Goal: Transaction & Acquisition: Purchase product/service

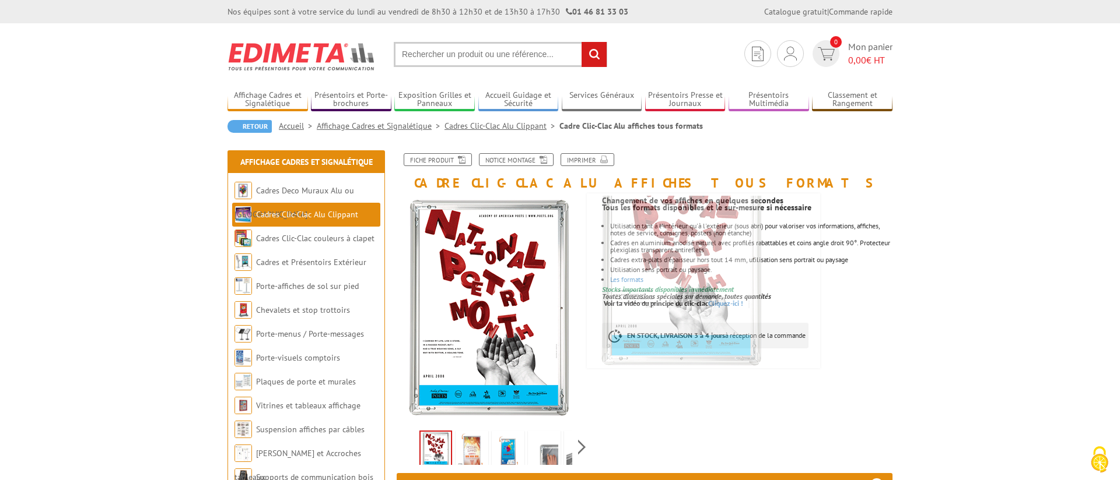
click at [503, 58] on input "text" at bounding box center [500, 54] width 213 height 25
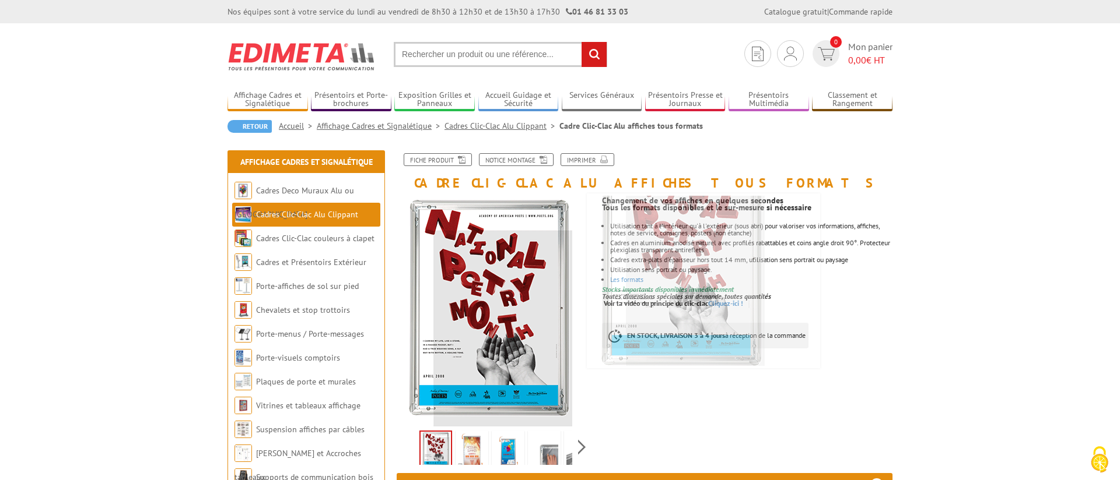
paste input "VAC954"
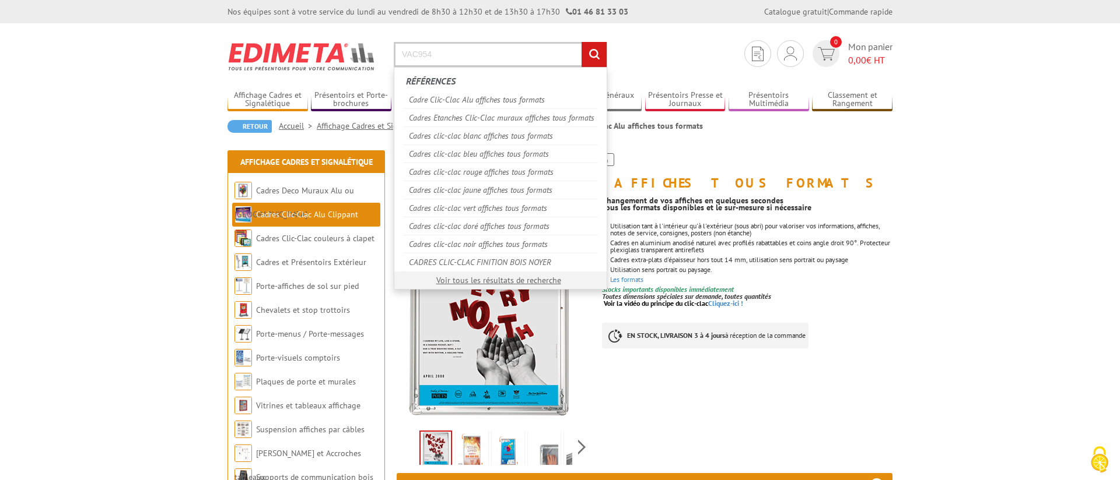
type input "VAC954"
click at [581, 42] on input "rechercher" at bounding box center [593, 54] width 25 height 25
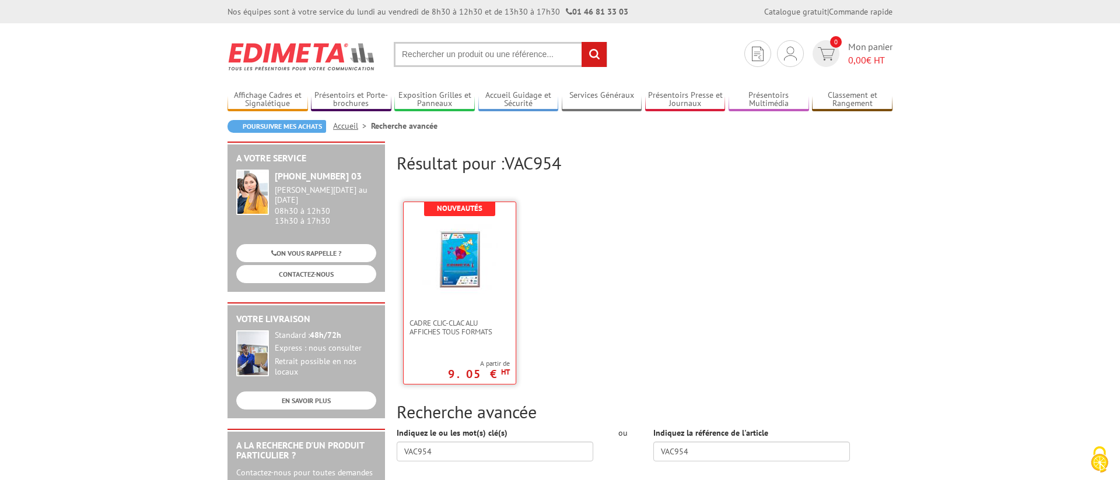
click at [476, 245] on img at bounding box center [460, 258] width 76 height 76
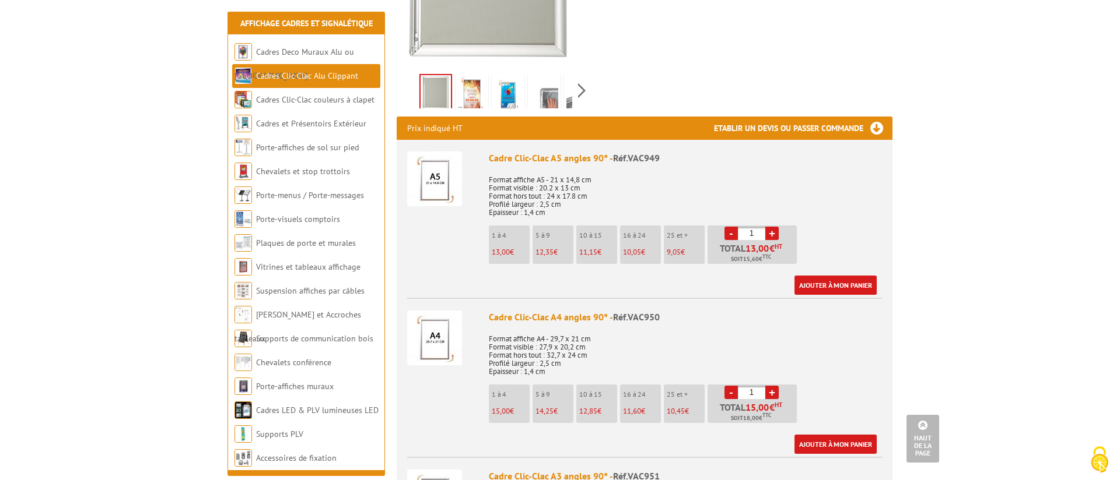
scroll to position [1413, 0]
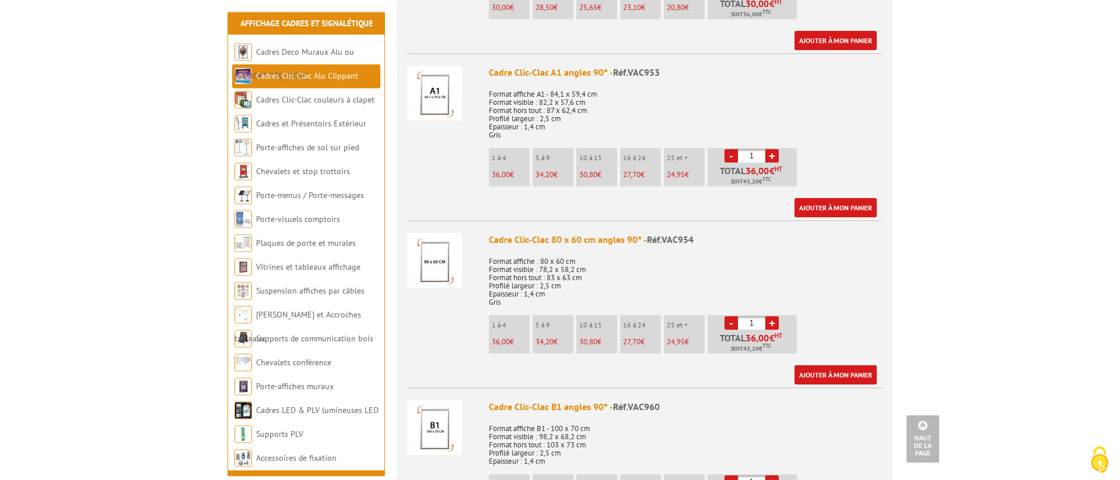
click at [543, 245] on div "Cadre Clic-Clac 80 x 60 cm angles 90° - Réf.VAC954" at bounding box center [685, 239] width 393 height 13
click at [425, 258] on img at bounding box center [434, 260] width 55 height 55
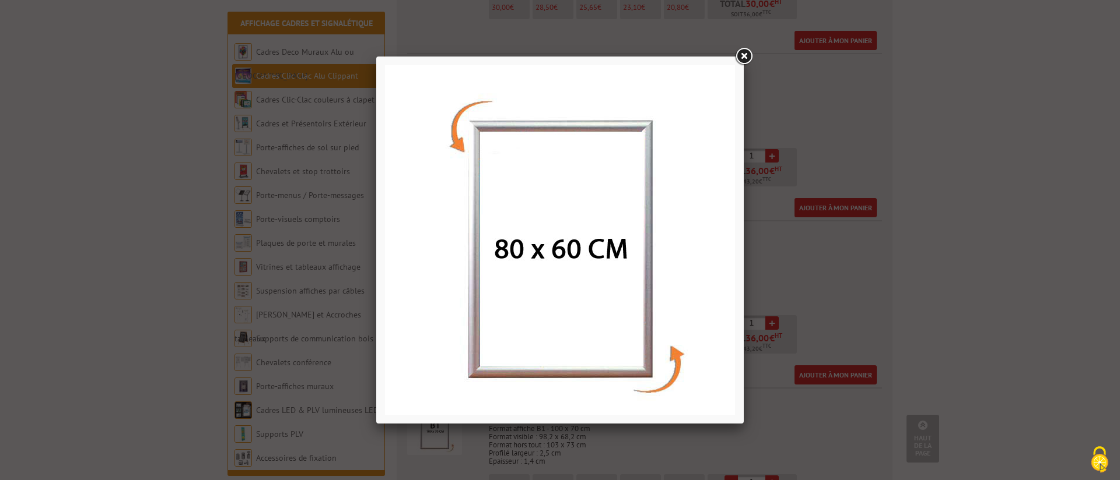
click at [781, 286] on div at bounding box center [560, 240] width 1120 height 480
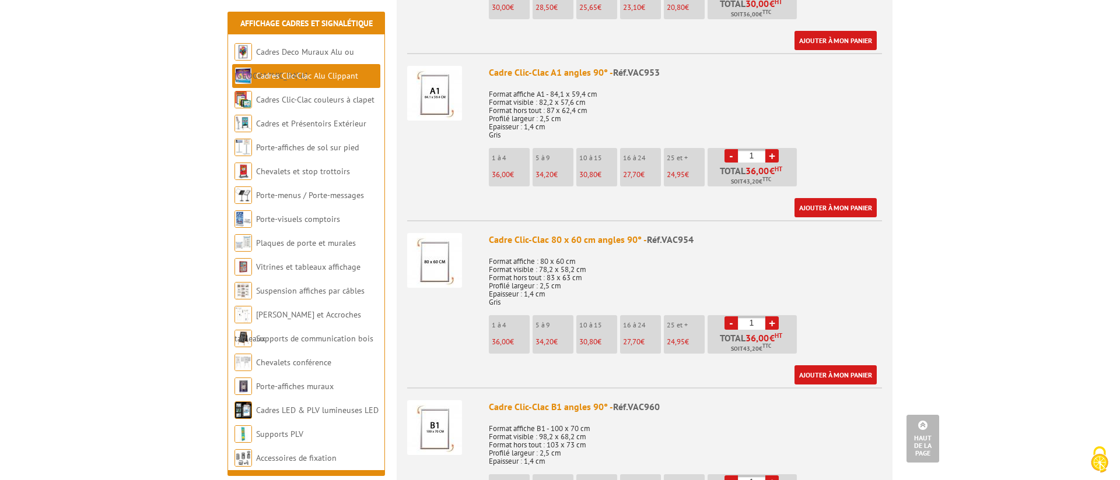
drag, startPoint x: 497, startPoint y: 324, endPoint x: 698, endPoint y: 339, distance: 201.7
click at [698, 339] on ul "1 à 4 36,00 € 5 à 9 34,20 € 10 à 15 30,80 € 16 à 24 27,70 € 25 et + €" at bounding box center [644, 337] width 311 height 44
click at [696, 353] on li "25 et + 24,95 €" at bounding box center [684, 334] width 41 height 38
drag, startPoint x: 692, startPoint y: 341, endPoint x: 663, endPoint y: 341, distance: 28.6
click at [663, 341] on ul "1 à 4 36,00 € 5 à 9 34,20 € 10 à 15 30,80 € 16 à 24 27,70 € 25 et + €" at bounding box center [644, 337] width 311 height 44
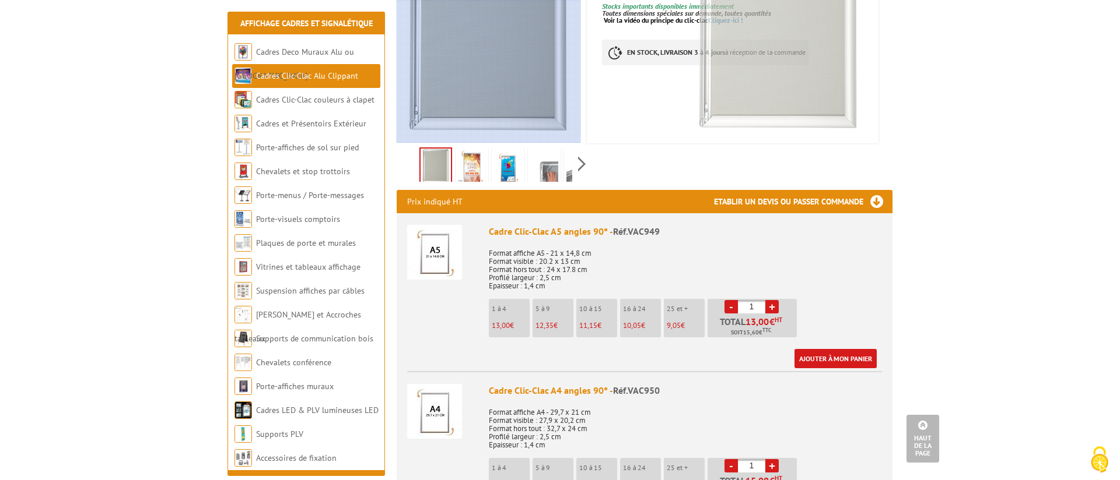
scroll to position [0, 0]
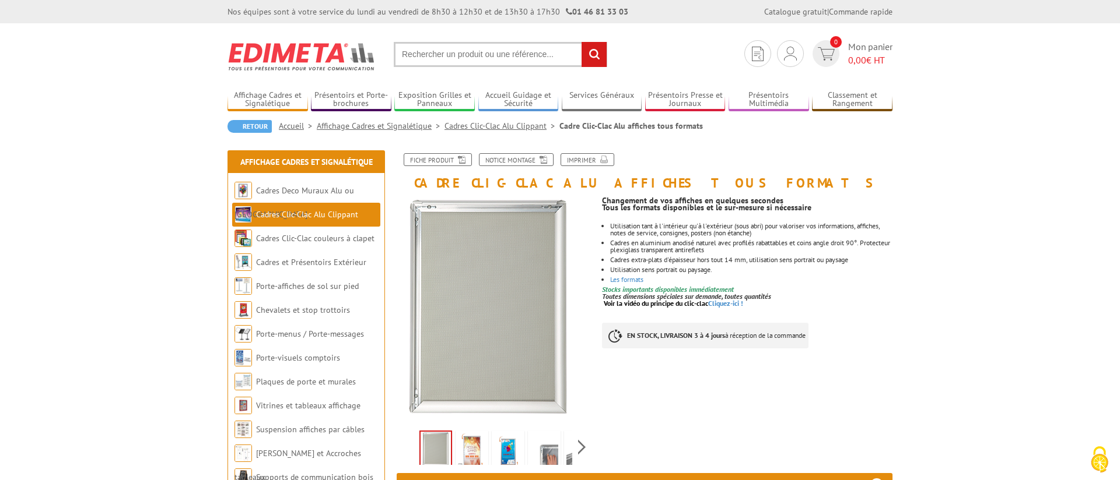
click at [485, 58] on input "text" at bounding box center [500, 54] width 213 height 25
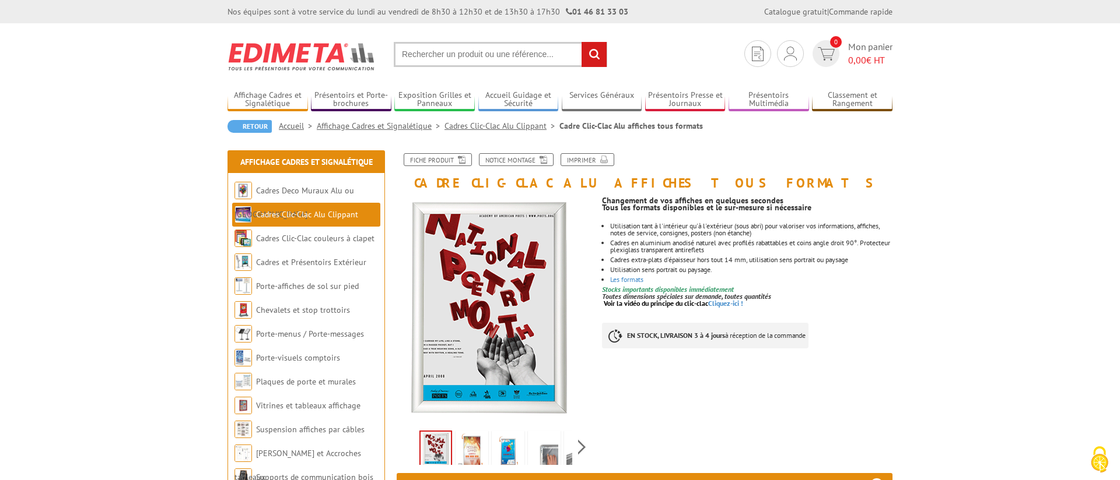
paste input "VAC954"
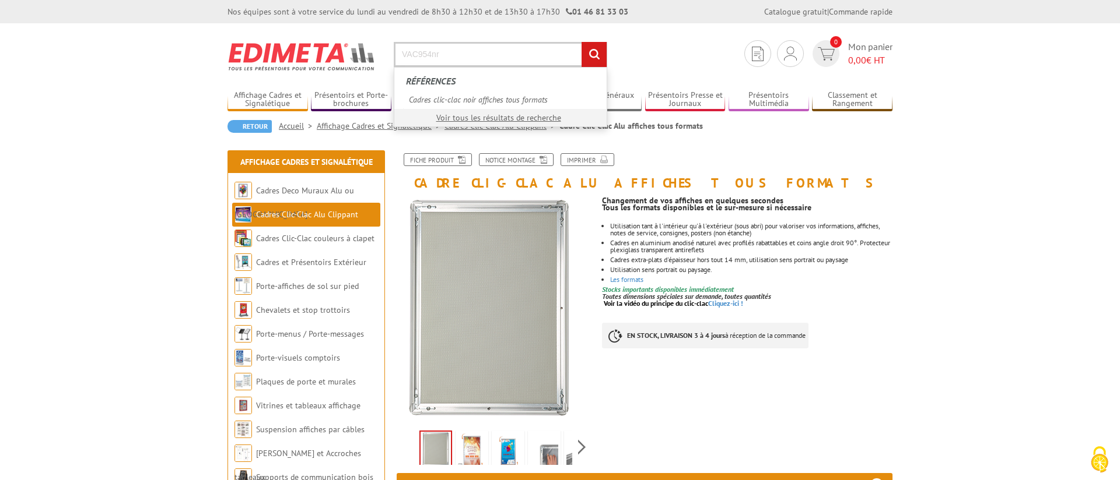
type input "VAC954nr"
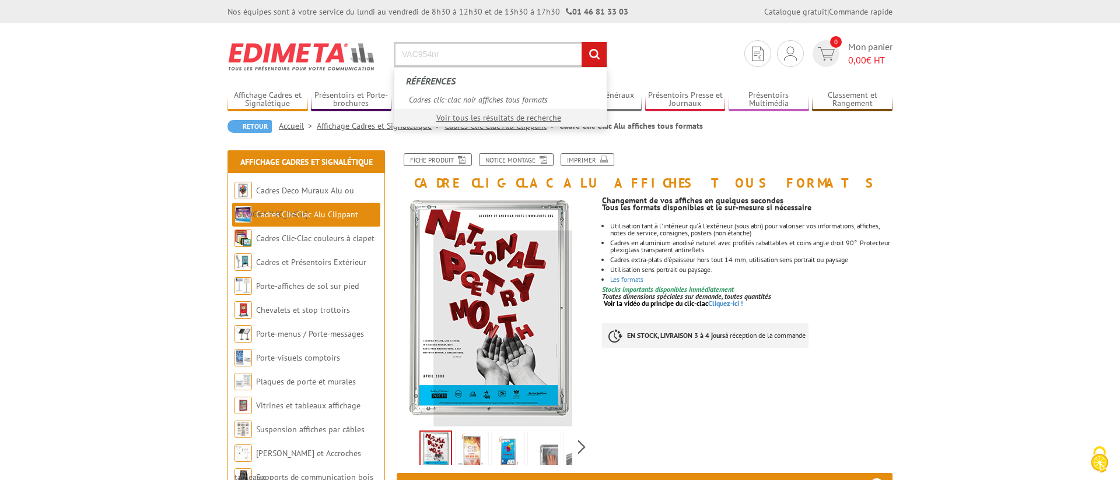
click at [581, 42] on input "rechercher" at bounding box center [593, 54] width 25 height 25
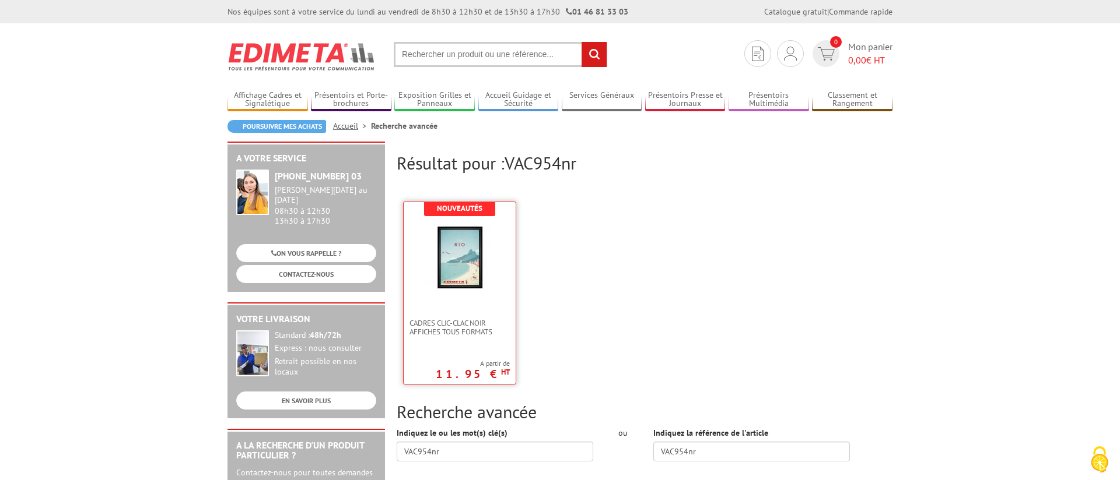
click at [466, 273] on img at bounding box center [460, 258] width 76 height 76
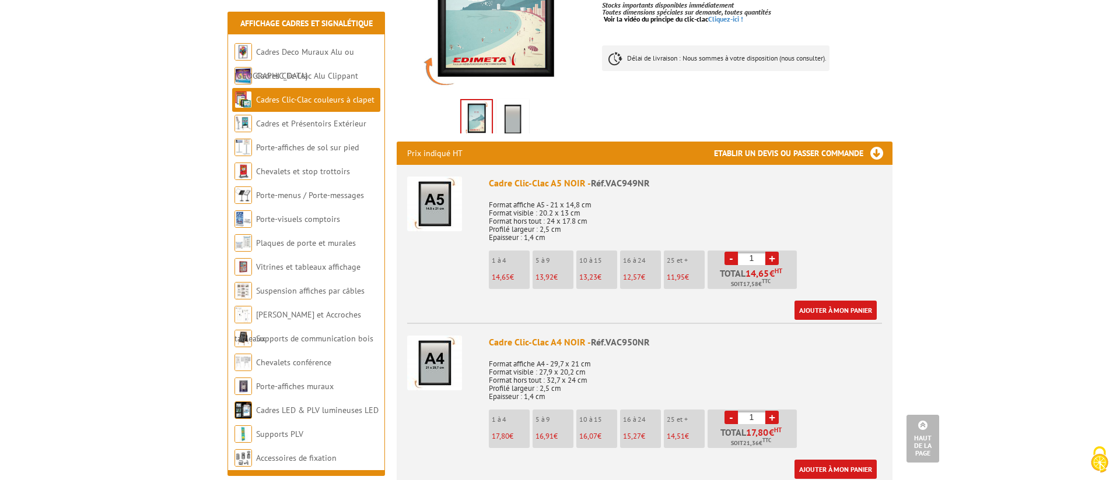
scroll to position [1379, 0]
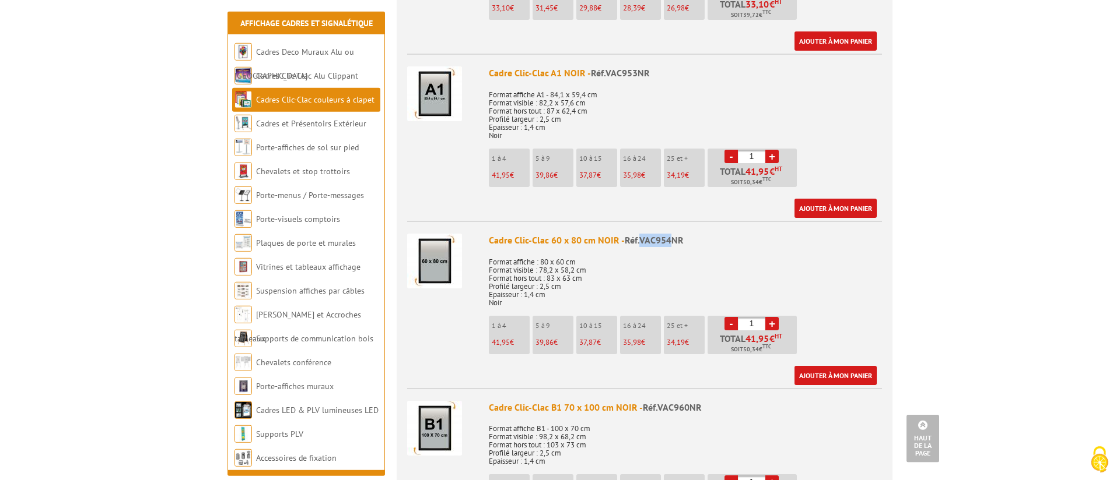
drag, startPoint x: 676, startPoint y: 343, endPoint x: 666, endPoint y: 342, distance: 9.9
click at [666, 342] on li "25 et + 34,19 €" at bounding box center [684, 335] width 41 height 38
